Goal: Task Accomplishment & Management: Use online tool/utility

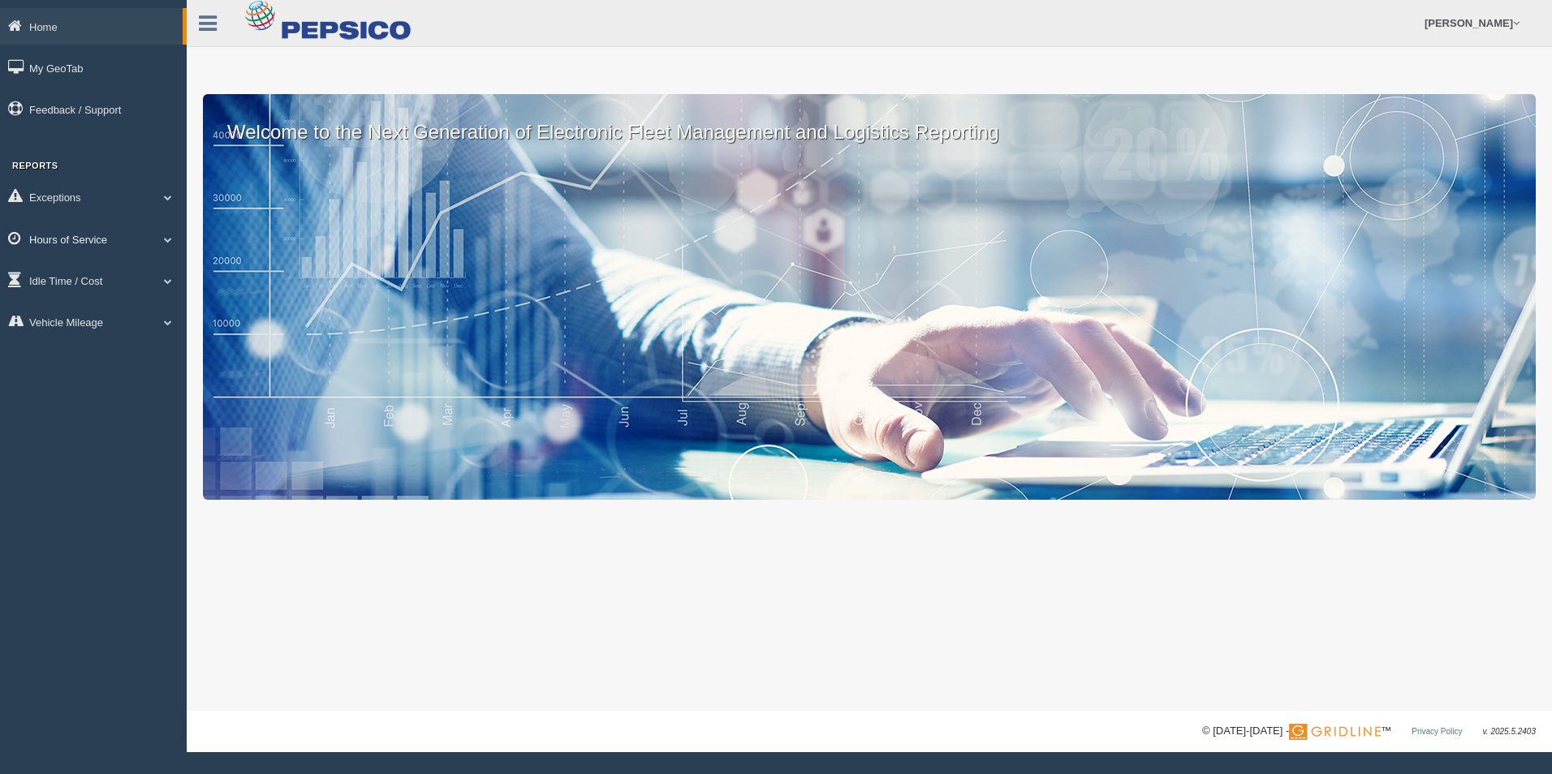
click at [168, 240] on span at bounding box center [167, 239] width 21 height 8
click at [124, 307] on link "HOS Violation Audit Reports" at bounding box center [105, 305] width 153 height 29
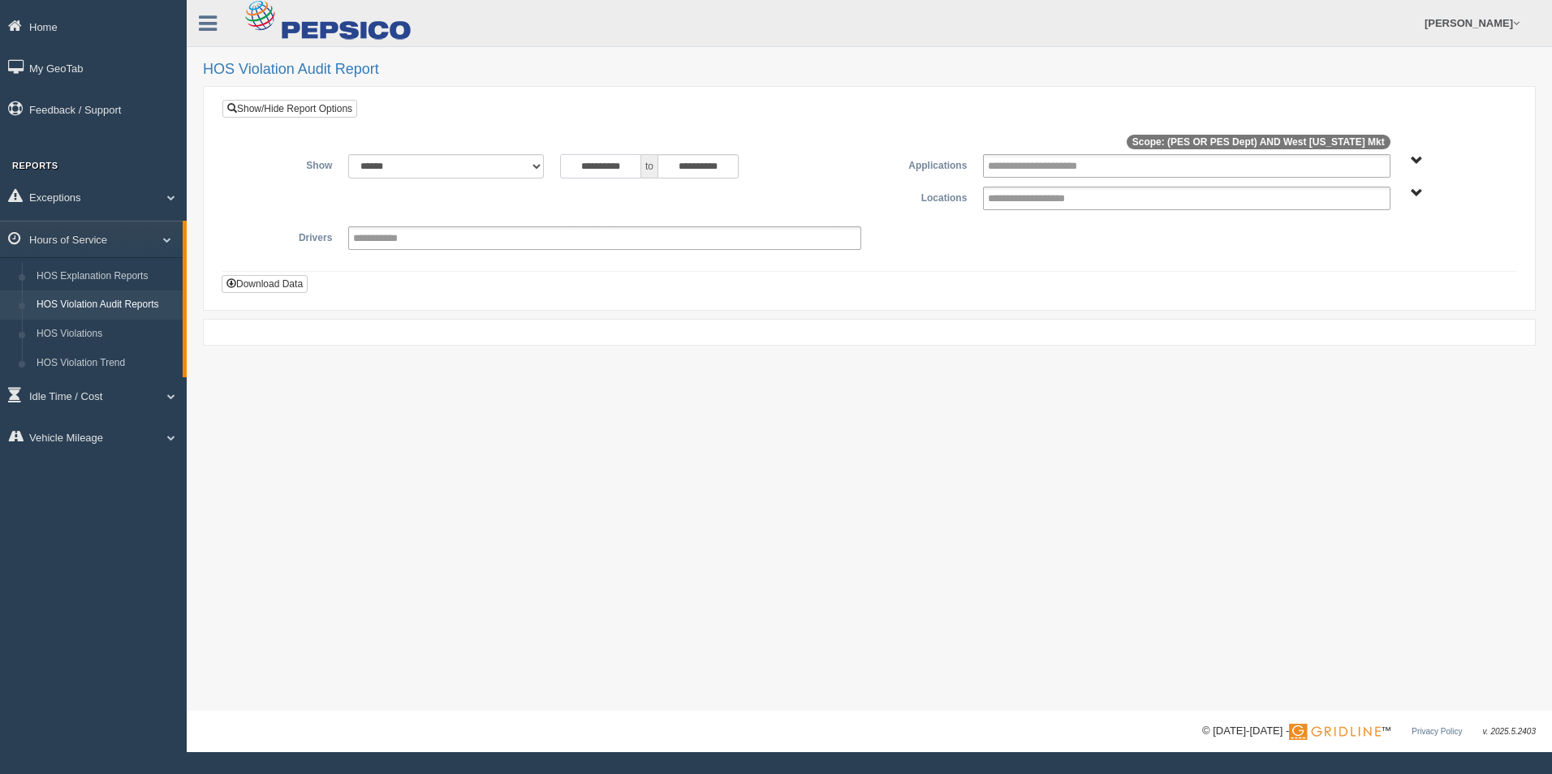
click at [628, 161] on input "**********" at bounding box center [600, 166] width 81 height 24
click at [549, 149] on div at bounding box center [869, 144] width 1269 height 21
click at [506, 226] on div "**********" at bounding box center [869, 206] width 1269 height 104
click at [126, 273] on link "HOS Explanation Reports" at bounding box center [105, 276] width 153 height 29
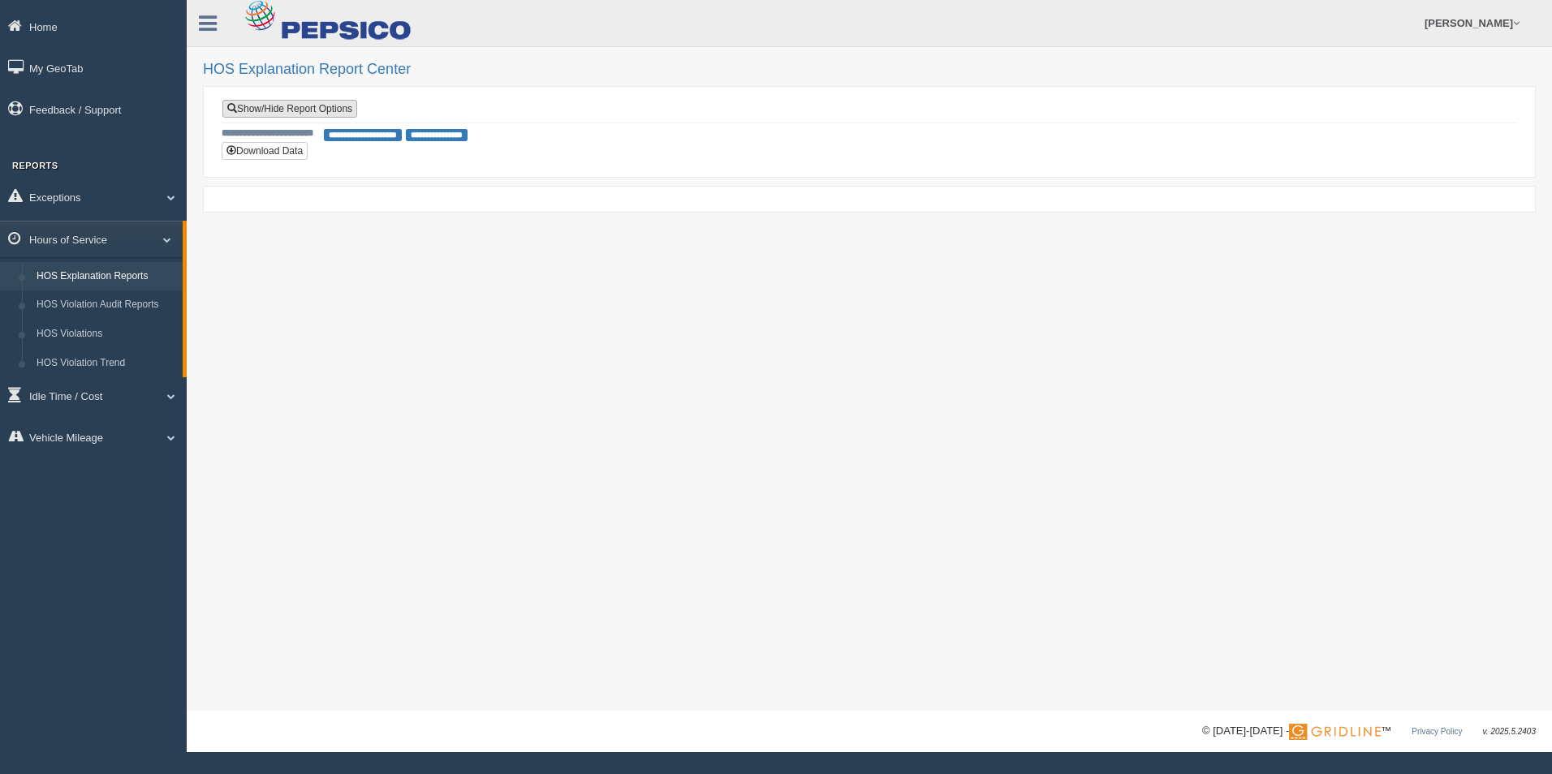
click at [317, 110] on link "Show/Hide Report Options" at bounding box center [289, 109] width 135 height 18
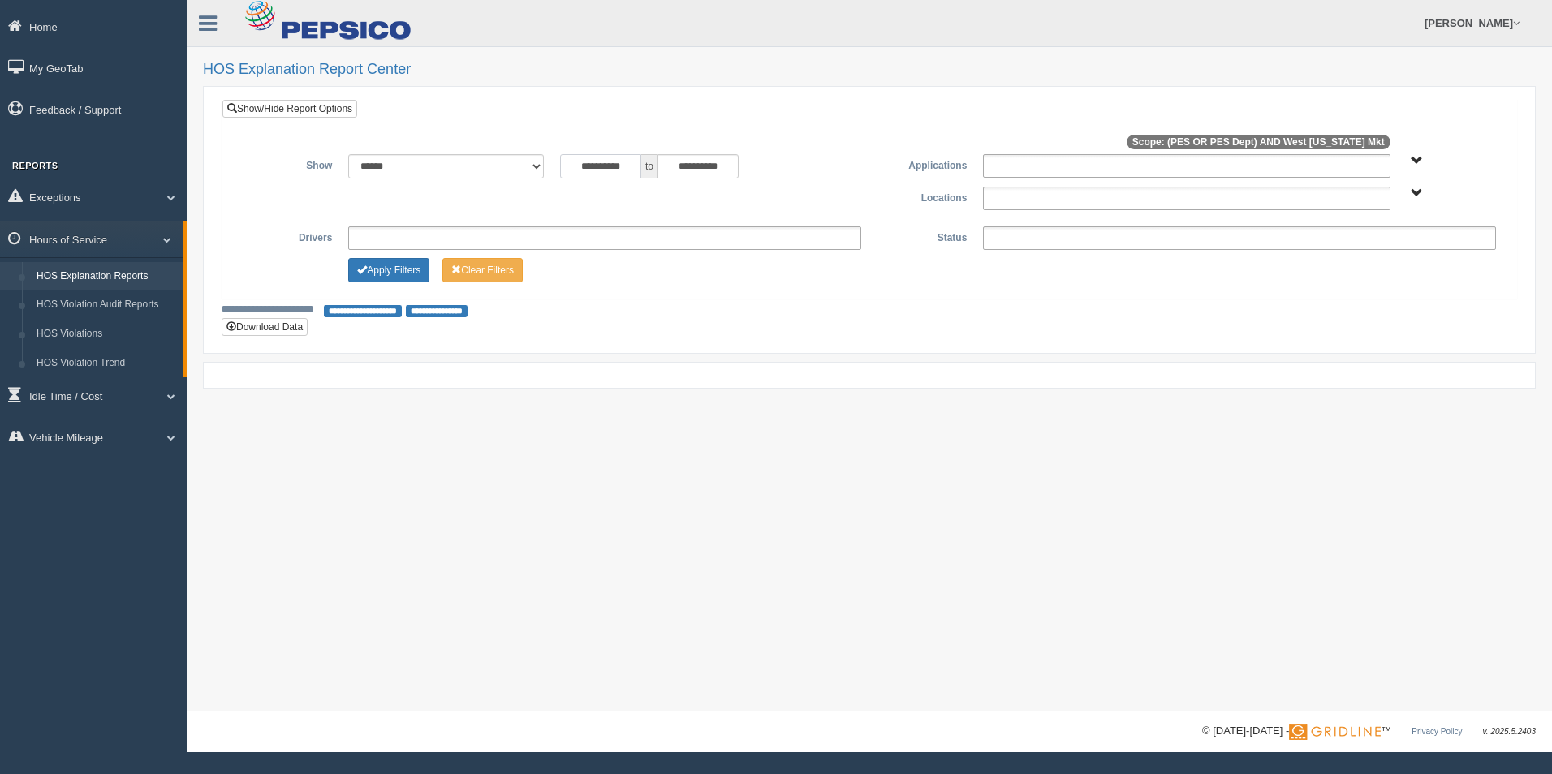
click at [633, 169] on input "**********" at bounding box center [600, 166] width 81 height 24
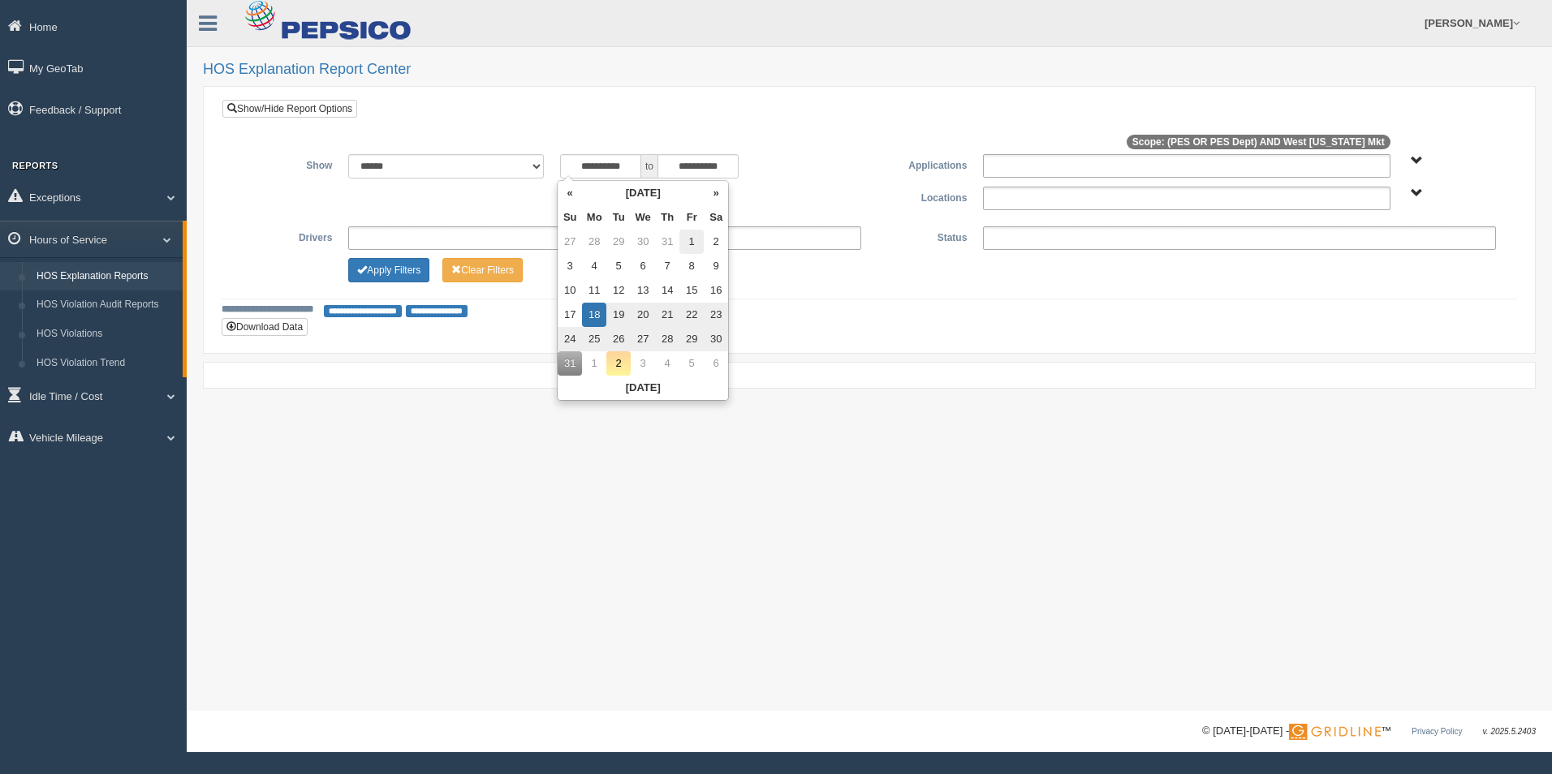
click at [689, 243] on td "1" at bounding box center [691, 242] width 24 height 24
type input "**********"
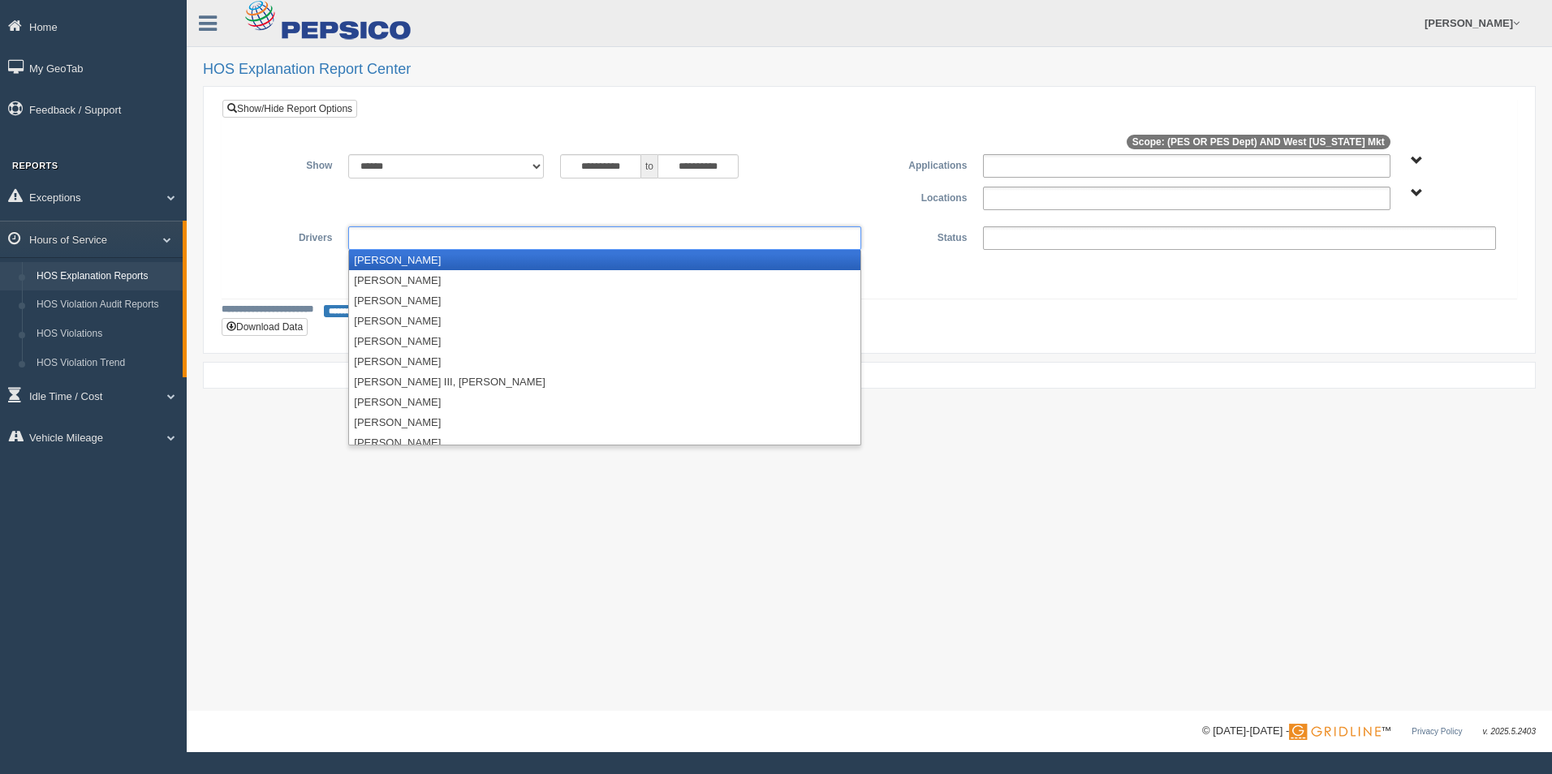
click at [389, 235] on ul at bounding box center [604, 238] width 513 height 24
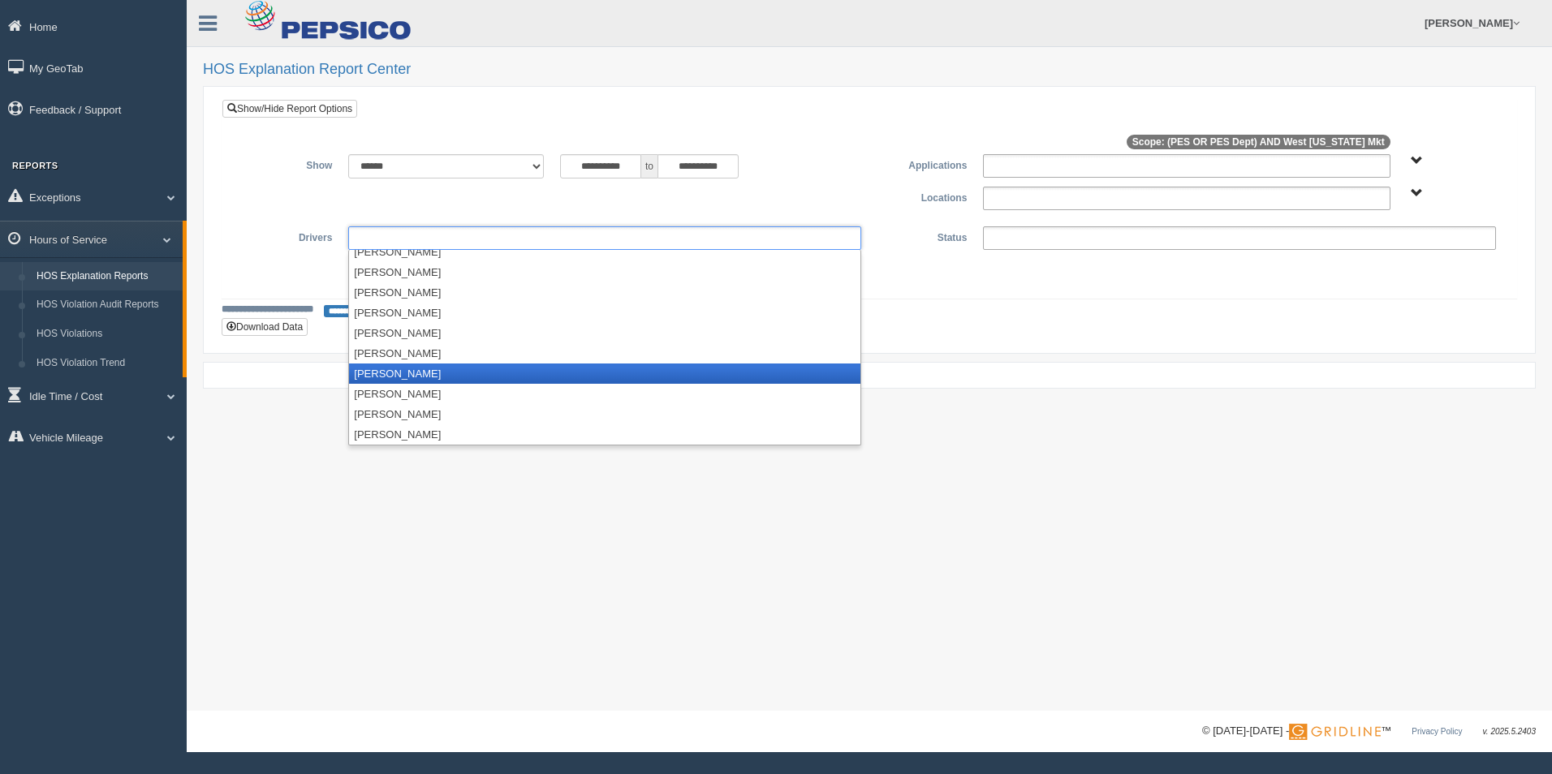
scroll to position [1875, 0]
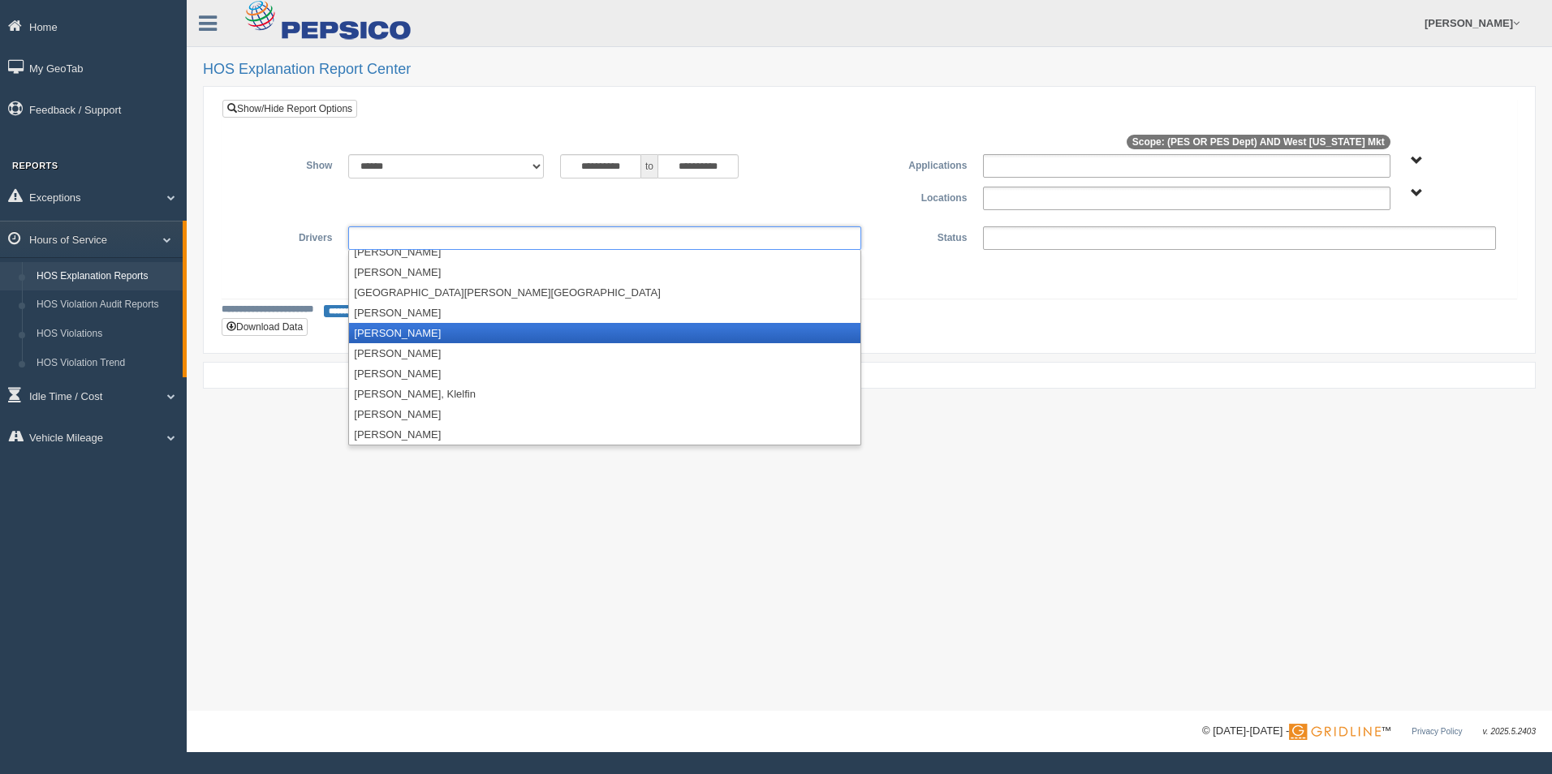
click at [437, 335] on li "[PERSON_NAME]" at bounding box center [604, 333] width 511 height 20
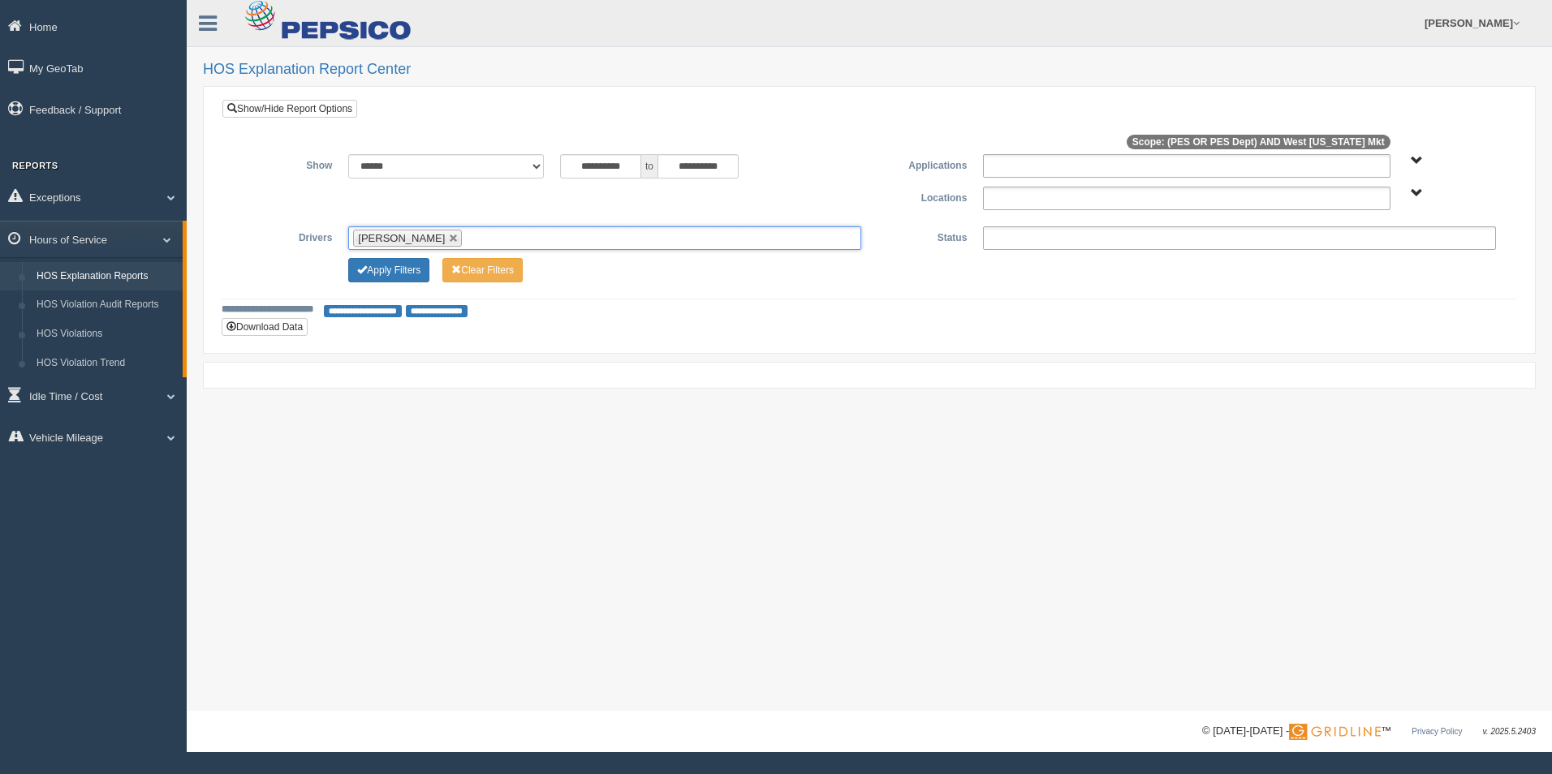
click at [1130, 243] on ul at bounding box center [1239, 238] width 513 height 24
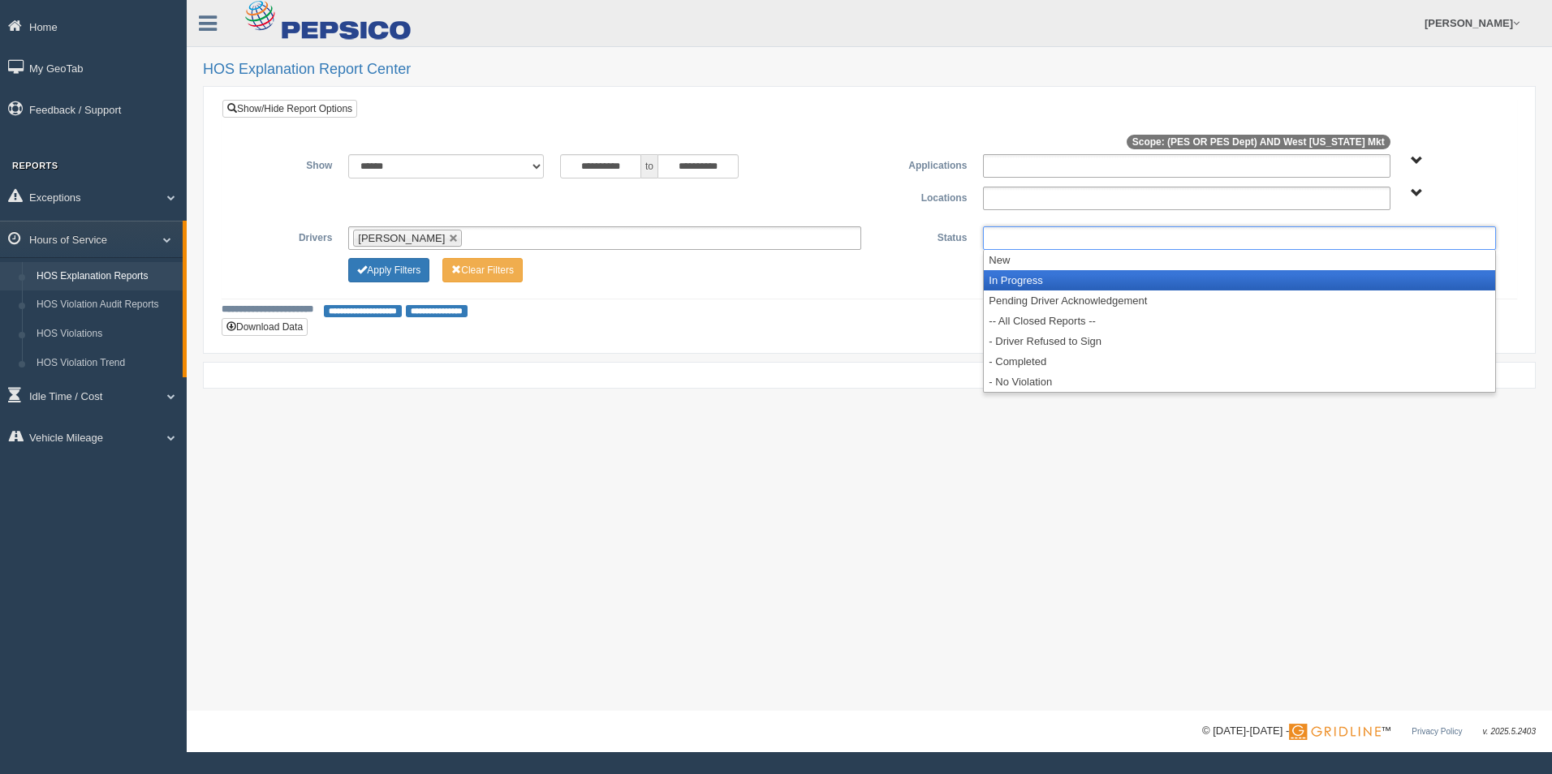
click at [1057, 273] on li "In Progress" at bounding box center [1239, 280] width 511 height 20
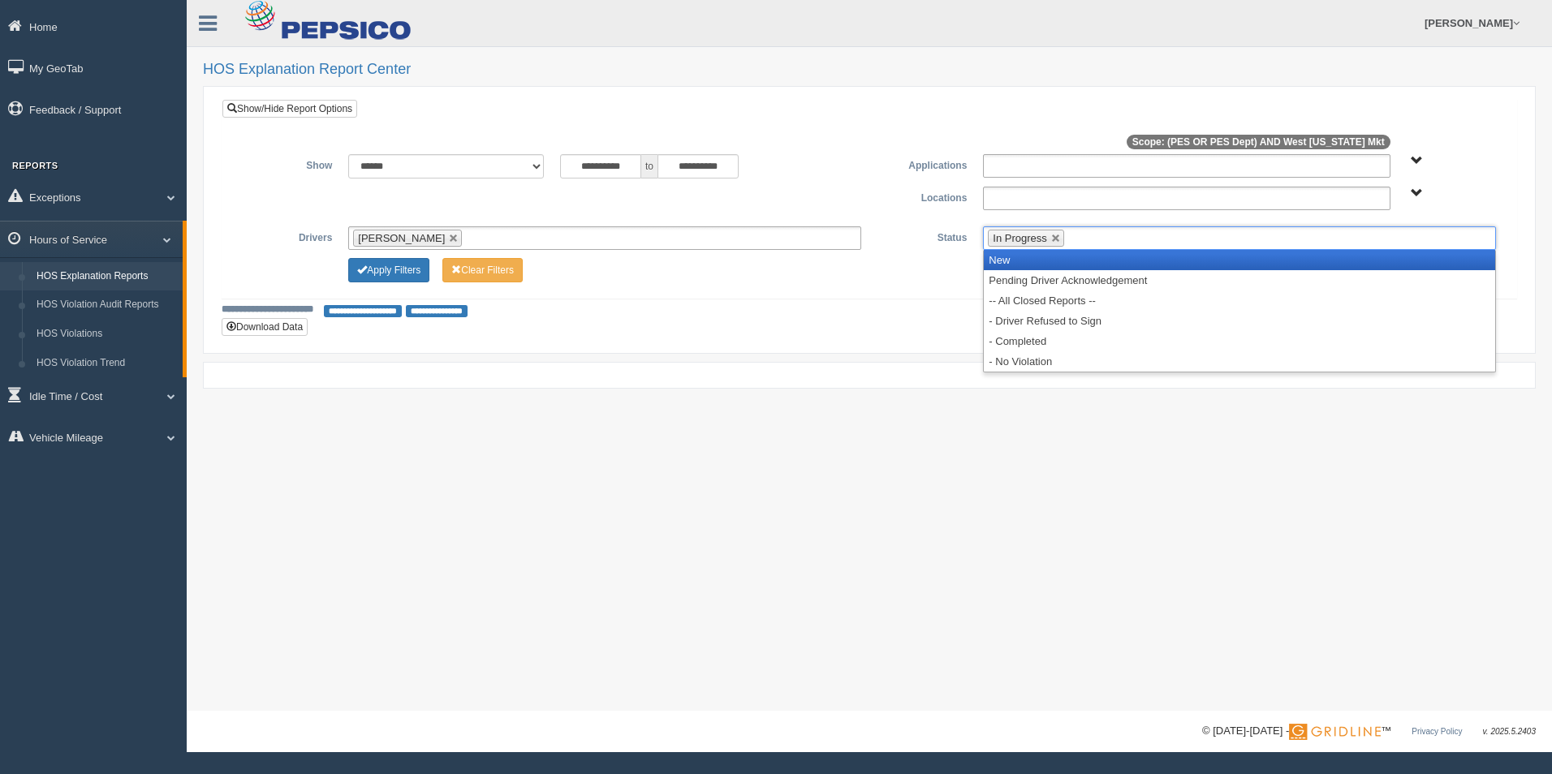
click at [1036, 260] on li "New" at bounding box center [1239, 260] width 511 height 20
click at [1035, 263] on li "Pending Driver Acknowledgement" at bounding box center [1239, 260] width 511 height 20
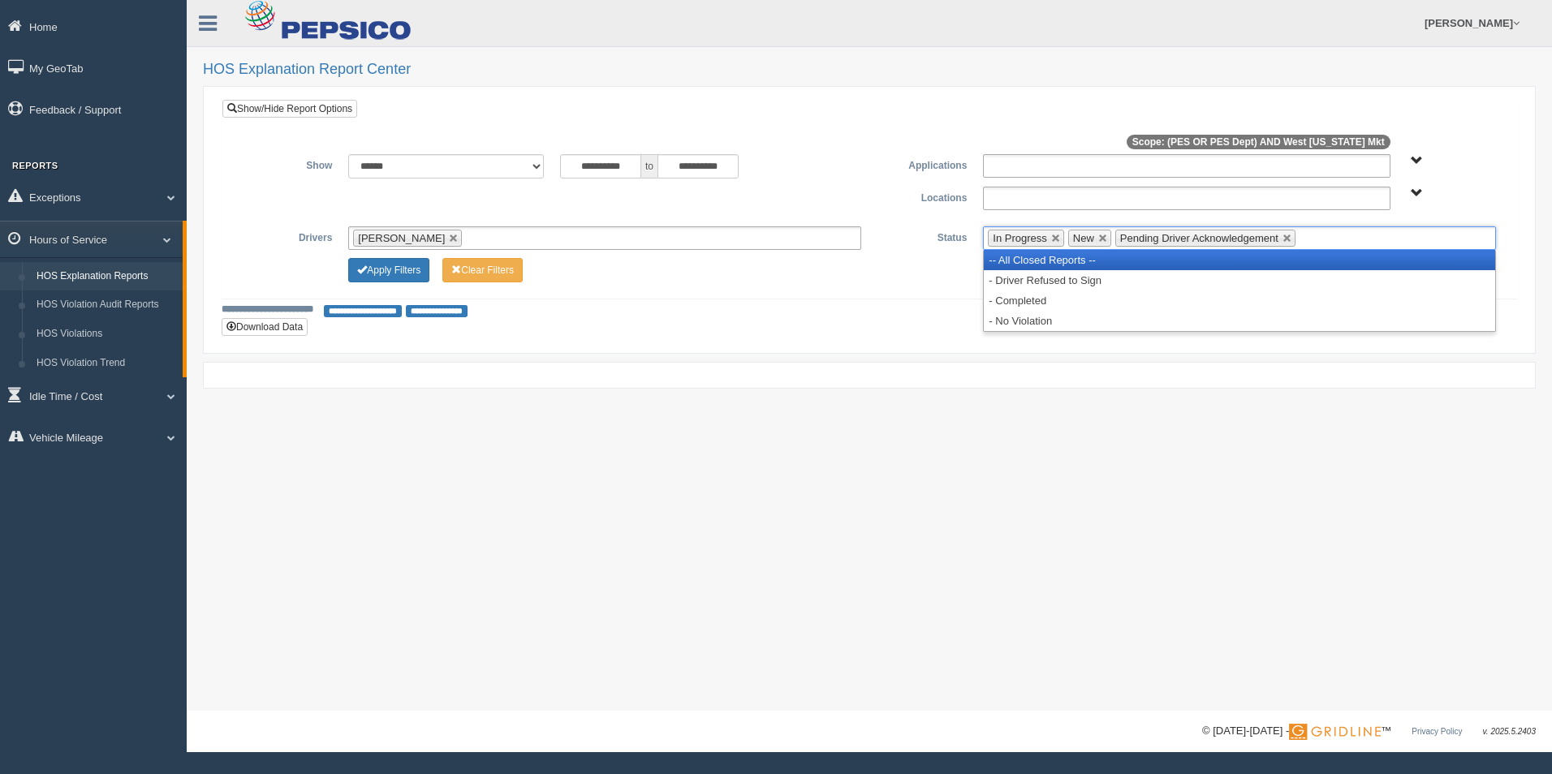
click at [1032, 267] on li "-- All Closed Reports --" at bounding box center [1239, 260] width 511 height 20
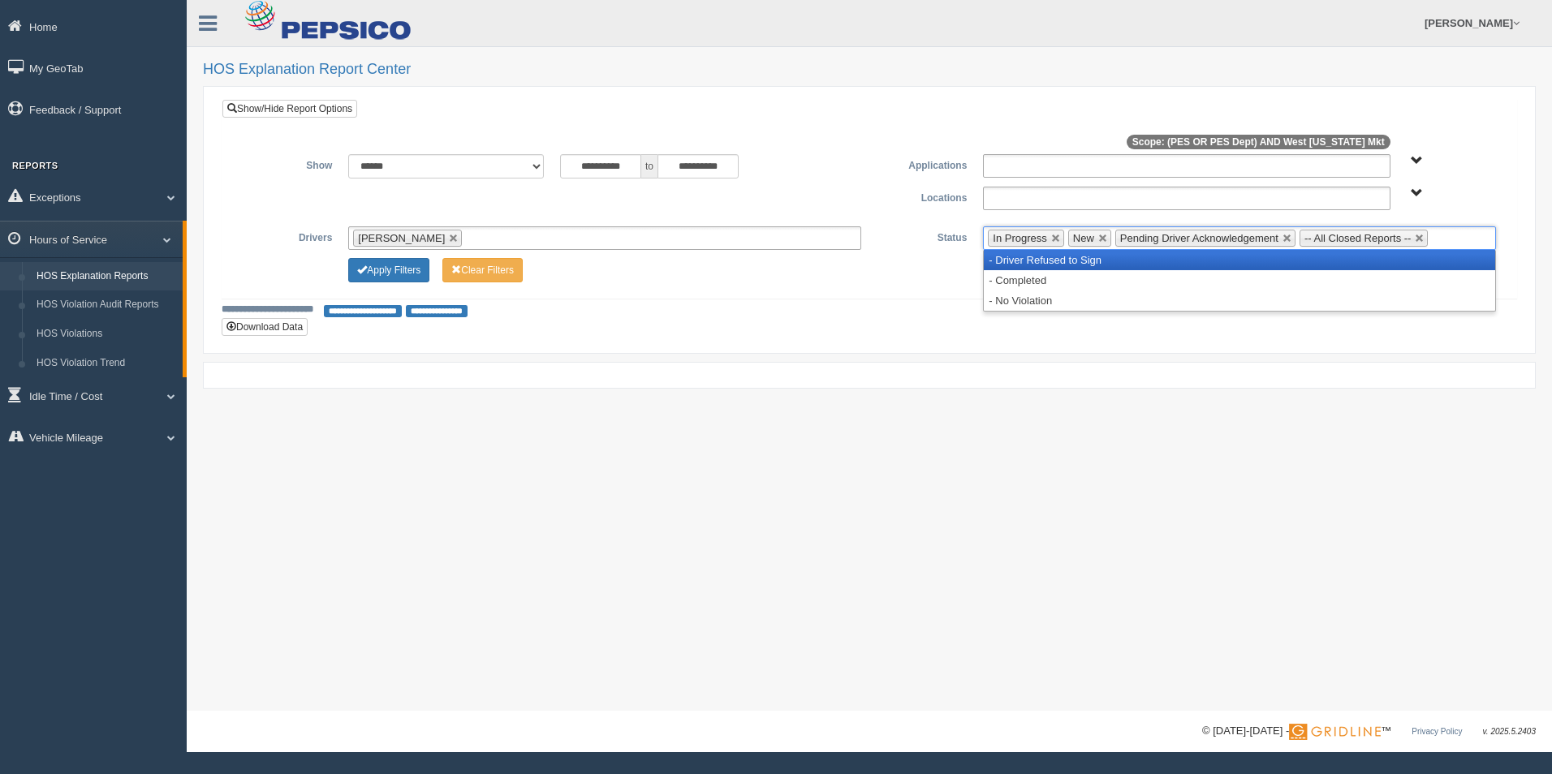
click at [1024, 261] on li "- Driver Refused to Sign" at bounding box center [1239, 260] width 511 height 20
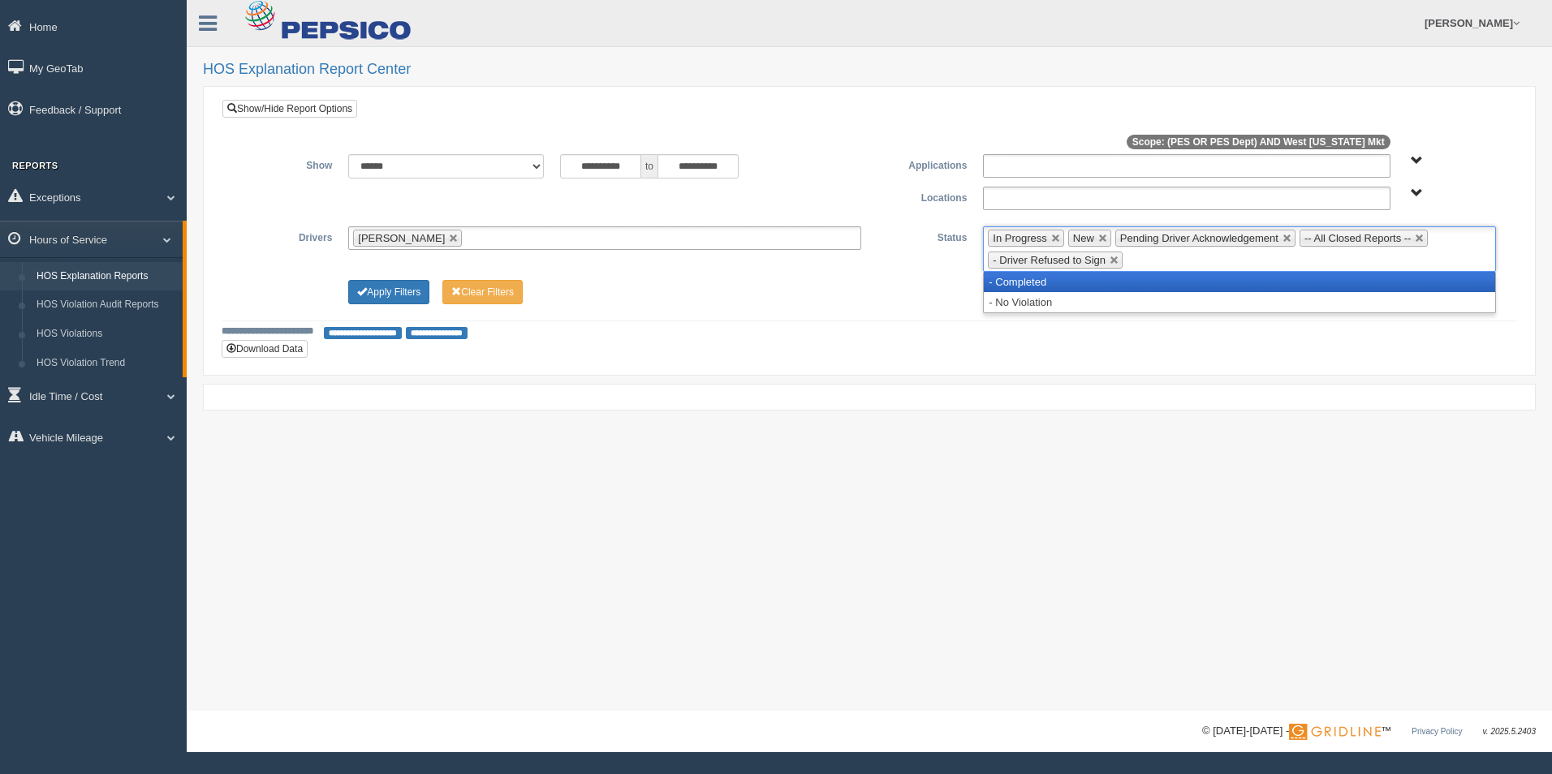
click at [1017, 283] on li "- Completed" at bounding box center [1239, 282] width 511 height 20
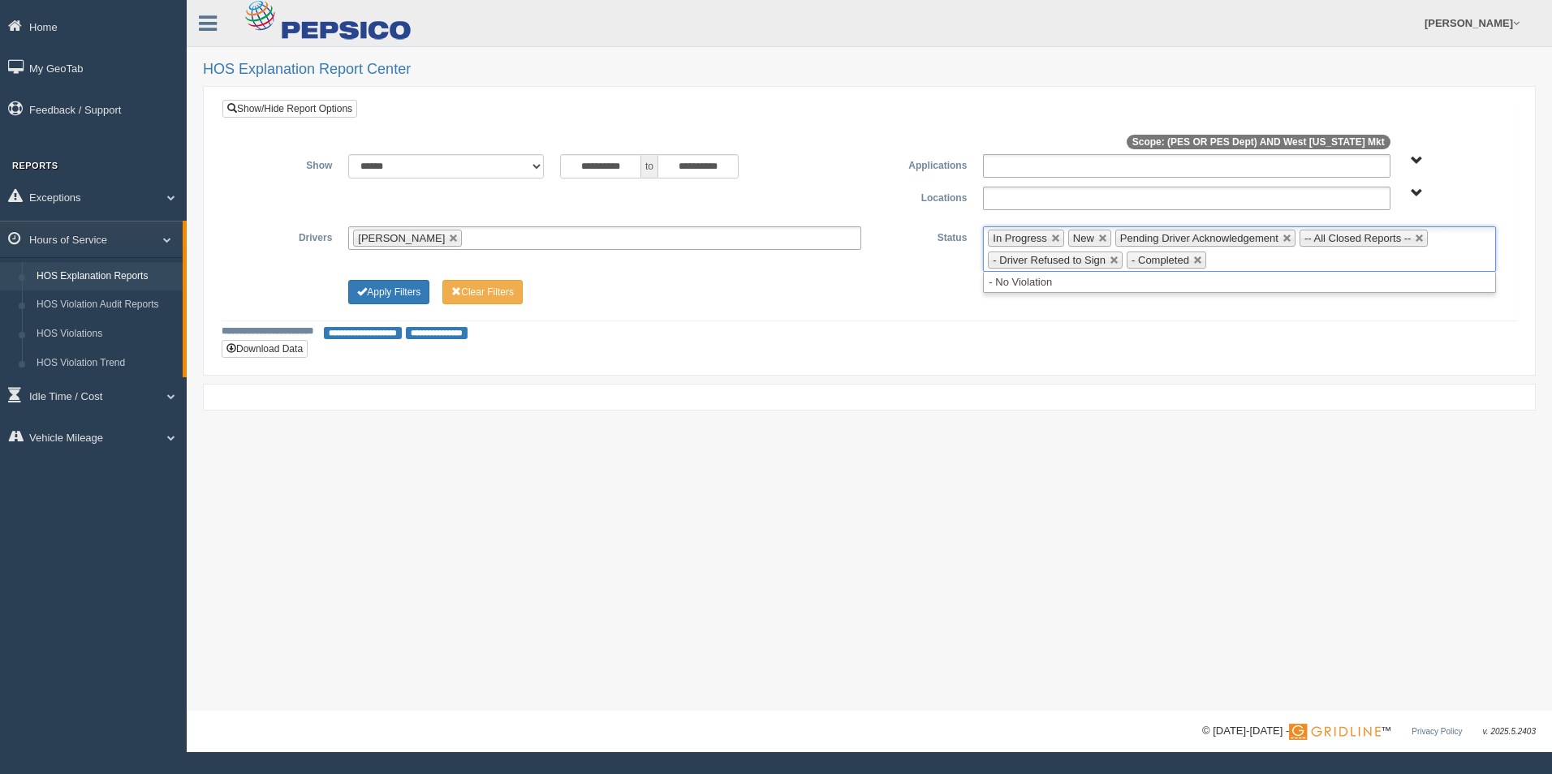
click at [1016, 286] on li "- No Violation" at bounding box center [1239, 282] width 511 height 20
click at [413, 296] on button "Apply Filters" at bounding box center [388, 292] width 81 height 24
